Goal: Task Accomplishment & Management: Use online tool/utility

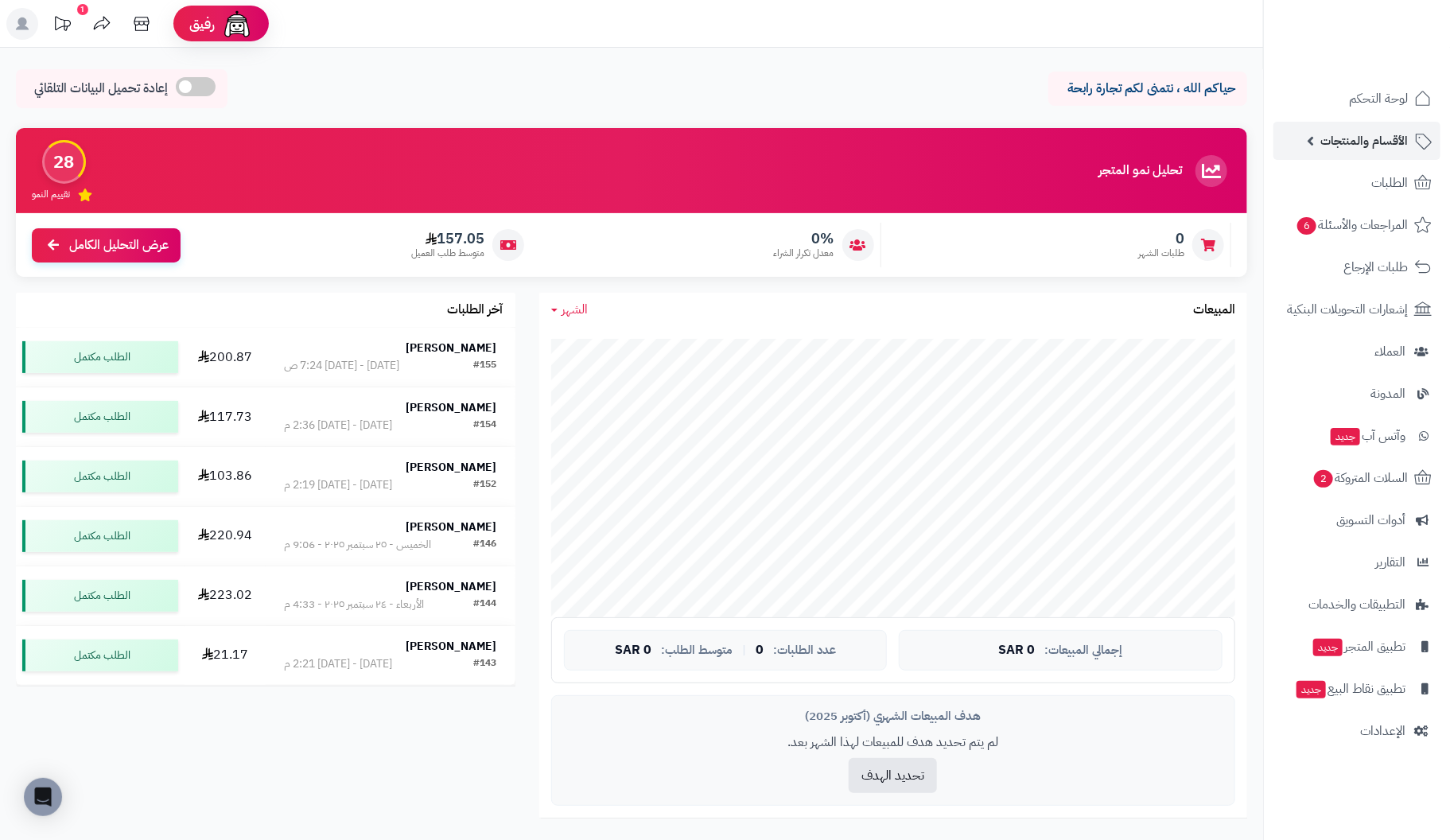
click at [1395, 135] on body "رفيق ! 1 الطلبات معالجة مكتمل إرجاع المنتجات العملاء المتواجدون الان 266 عملاء …" at bounding box center [725, 420] width 1450 height 840
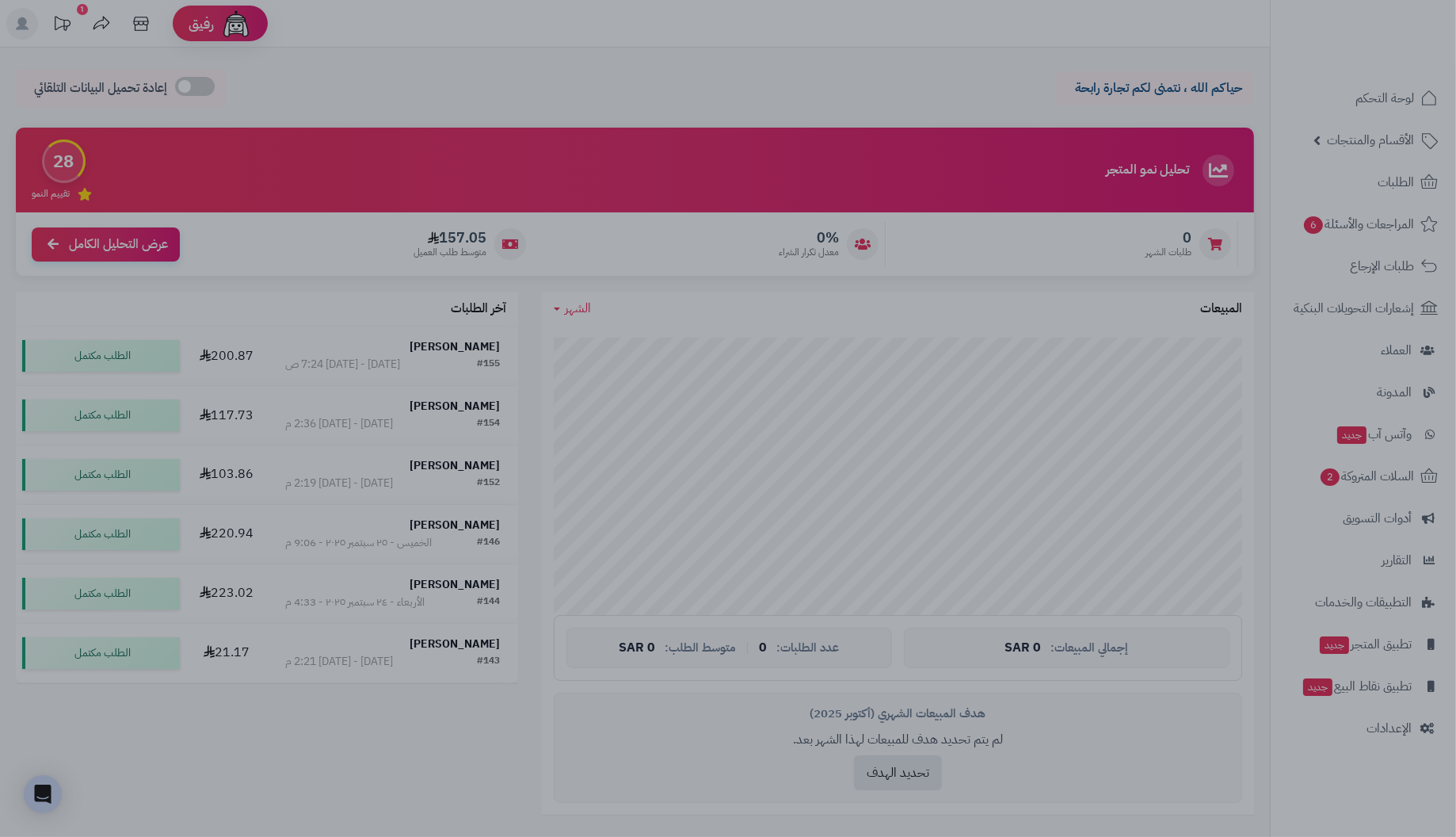
click at [701, 84] on div at bounding box center [728, 418] width 1456 height 837
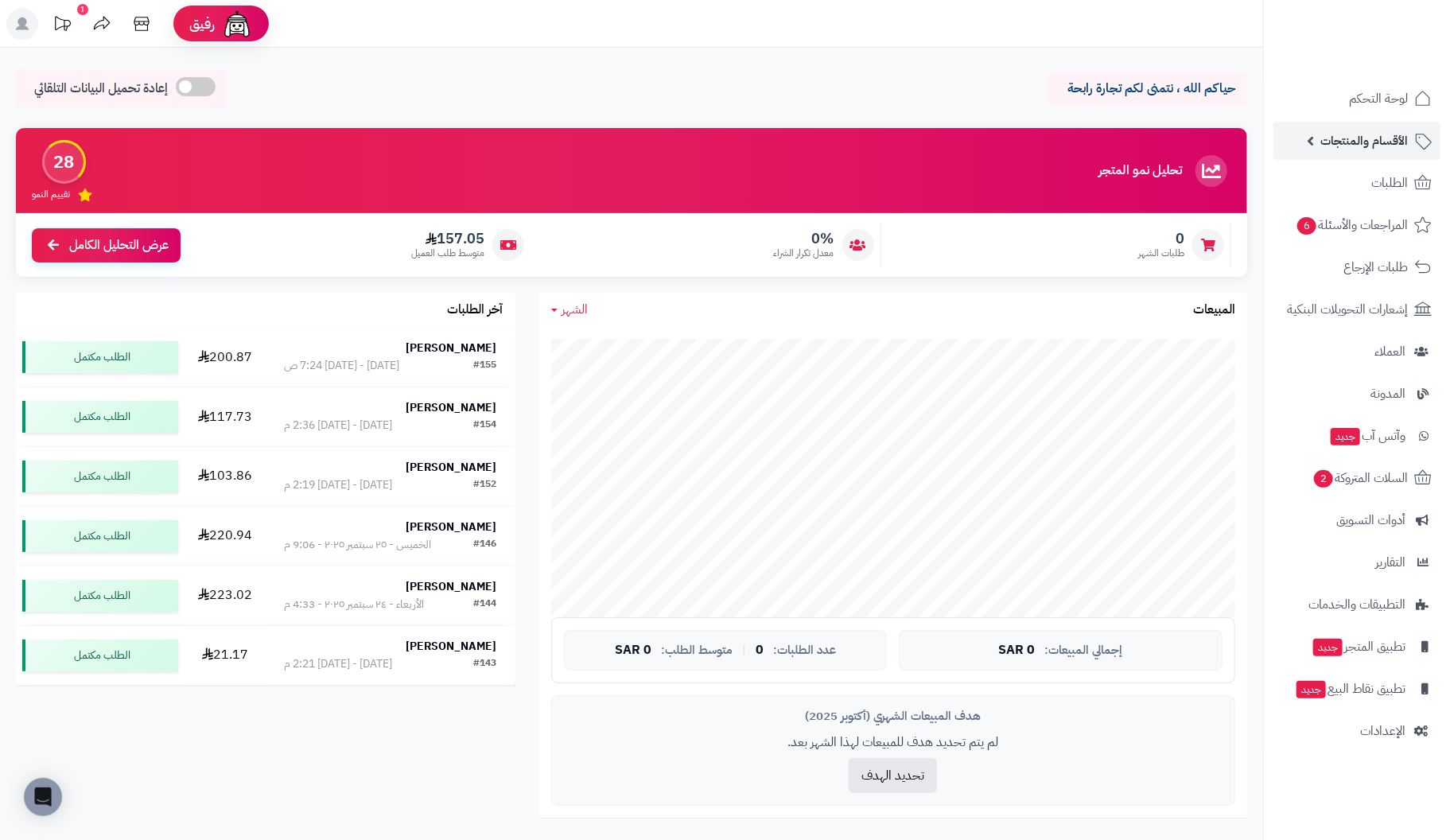
click at [1389, 141] on span "الأقسام والمنتجات" at bounding box center [1364, 141] width 88 height 23
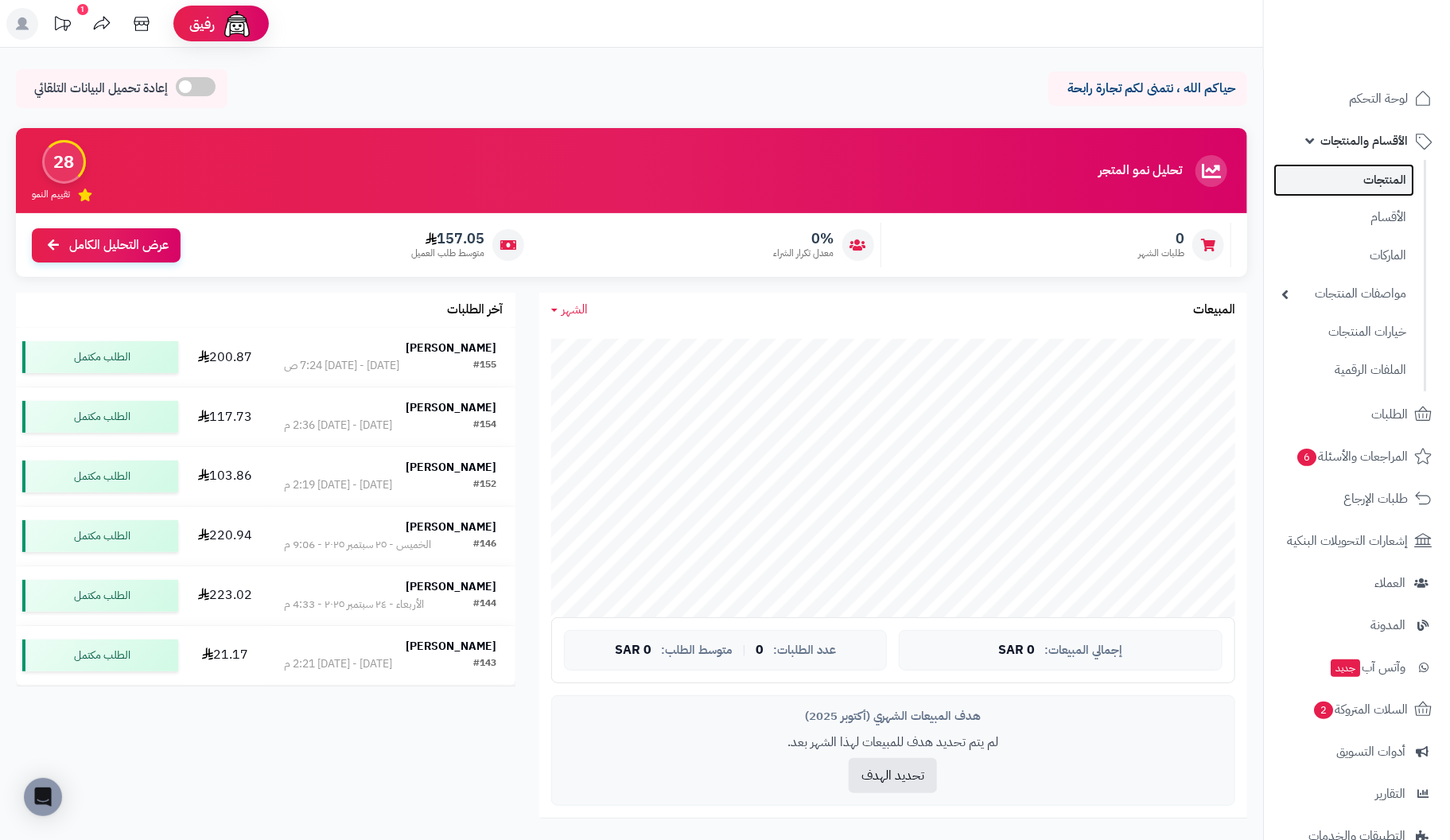
click at [1396, 181] on link "المنتجات" at bounding box center [1344, 180] width 140 height 33
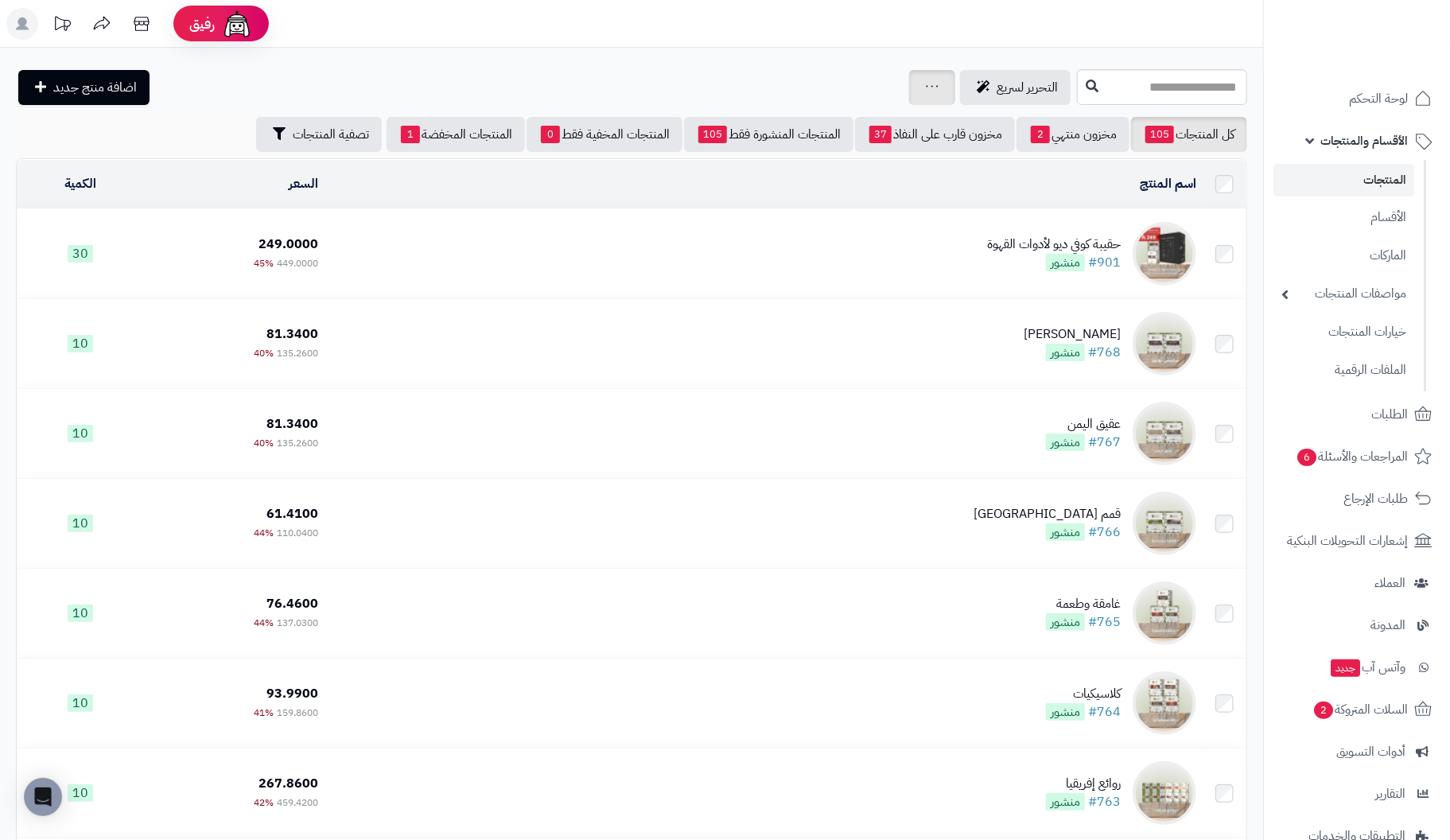
click at [926, 87] on icon at bounding box center [933, 86] width 13 height 10
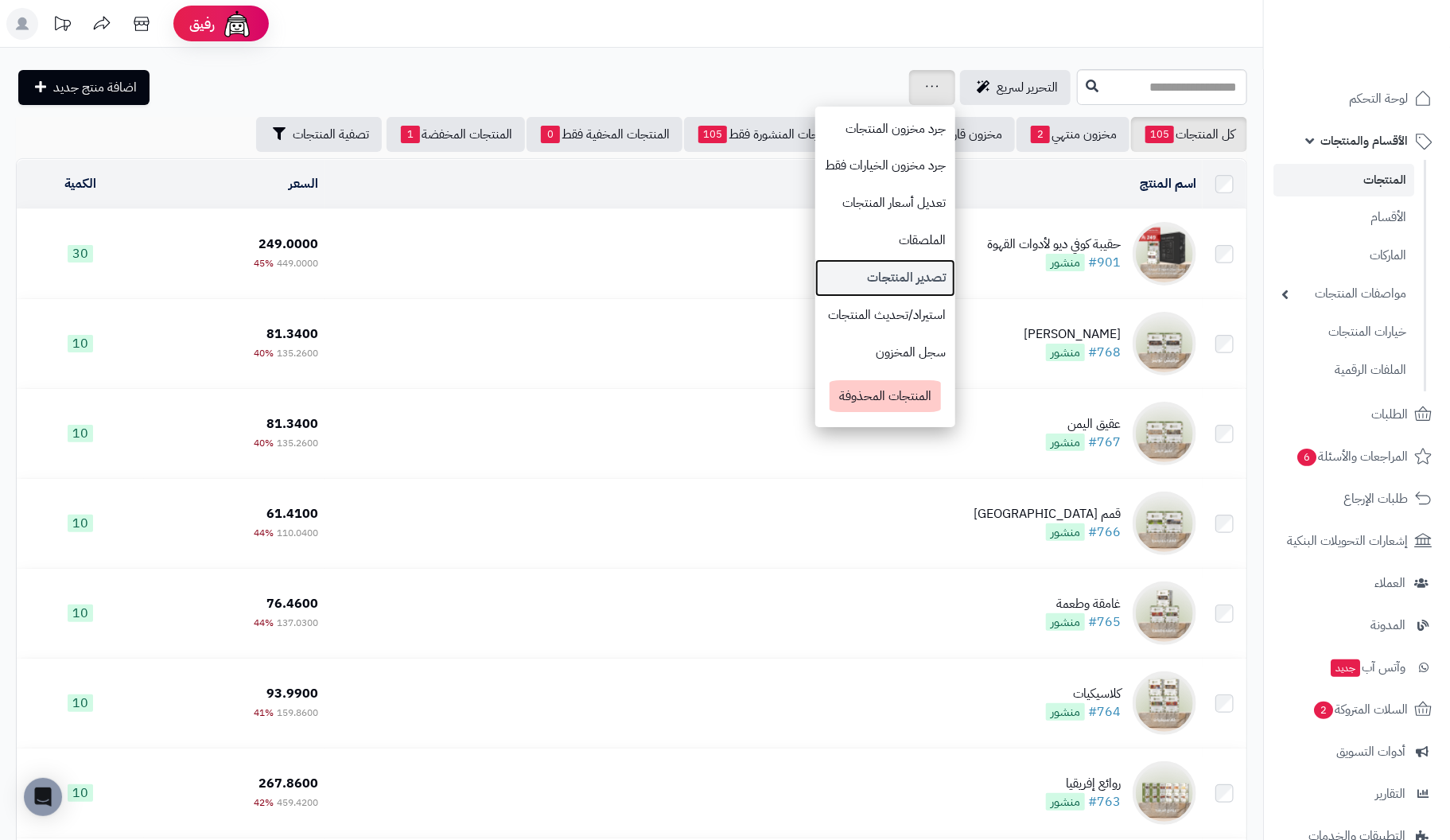
click at [840, 279] on link "تصدير المنتجات" at bounding box center [886, 278] width 140 height 38
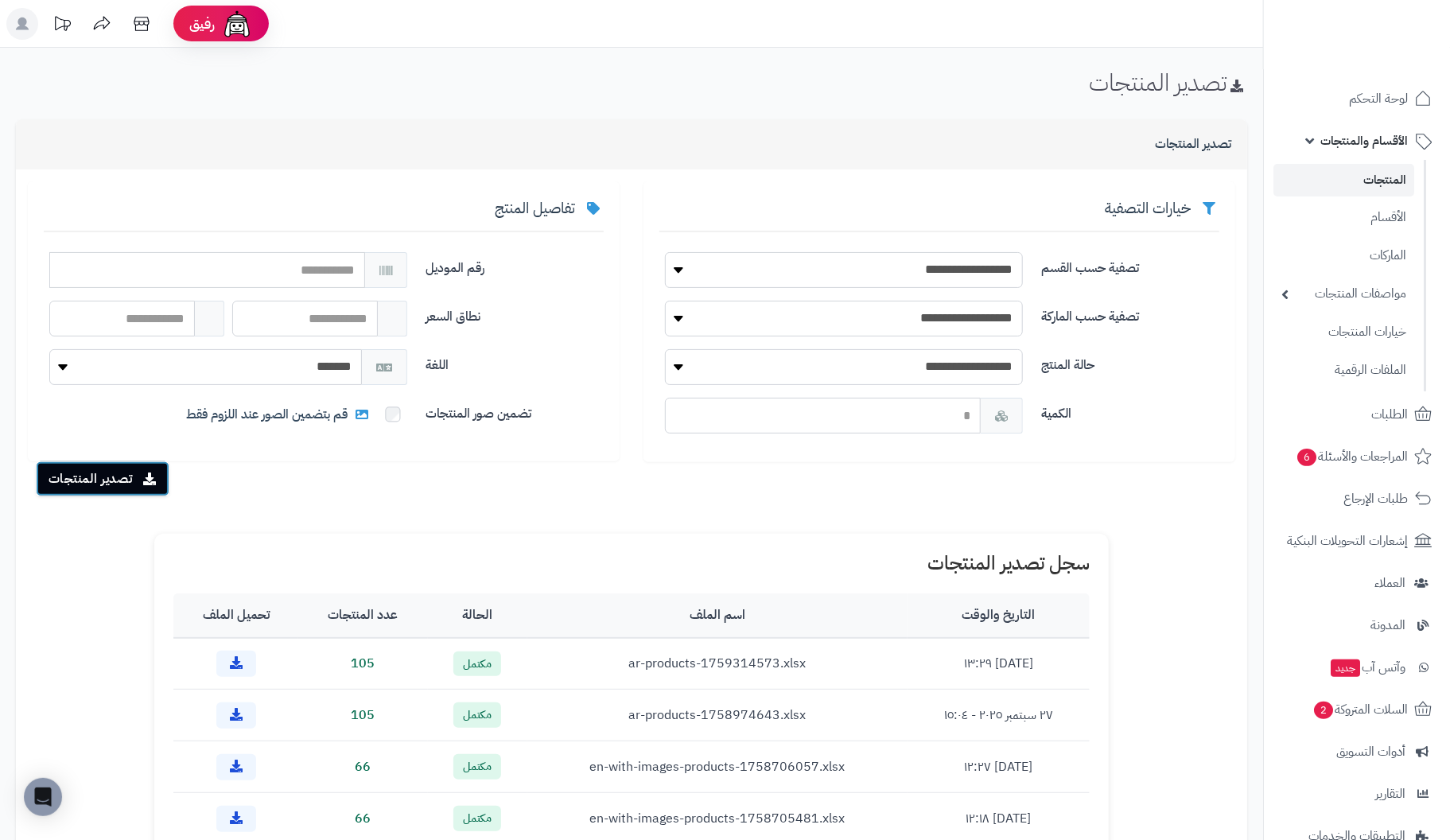
click at [99, 477] on button "تصدير المنتجات" at bounding box center [103, 478] width 134 height 35
